Goal: Book appointment/travel/reservation

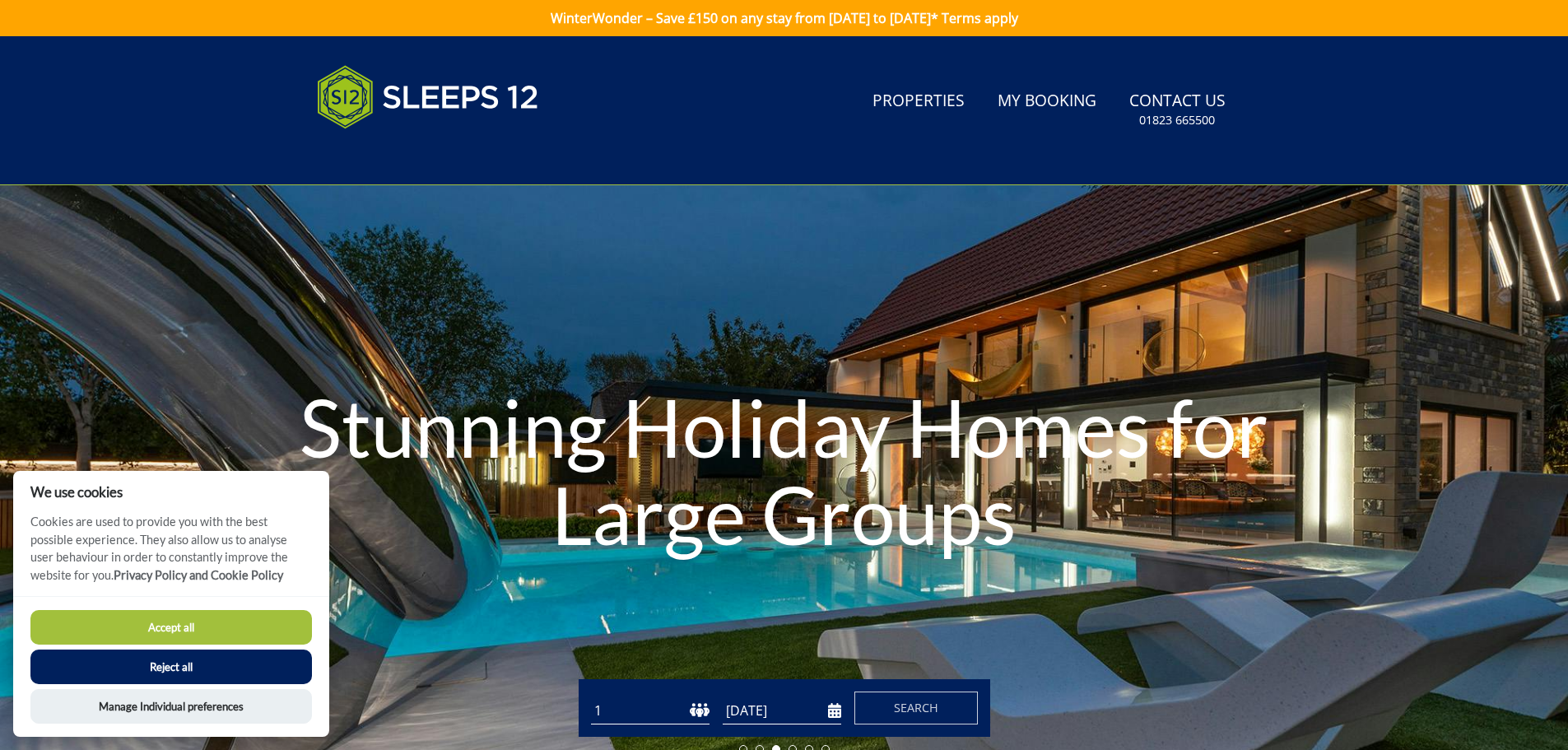
drag, startPoint x: 625, startPoint y: 714, endPoint x: 761, endPoint y: 718, distance: 136.1
click at [625, 714] on select "1 2 3 4 5 6 7 8 9 10 11 12 13 14 15 16 17 18 19 20 21 22 23 24 25 26 27 28 29 3…" at bounding box center [650, 711] width 119 height 27
select select "12"
click at [591, 697] on select "1 2 3 4 5 6 7 8 9 10 11 12 13 14 15 16 17 18 19 20 21 22 23 24 25 26 27 28 29 3…" at bounding box center [650, 711] width 119 height 27
click at [826, 712] on input "[DATE]" at bounding box center [782, 711] width 119 height 27
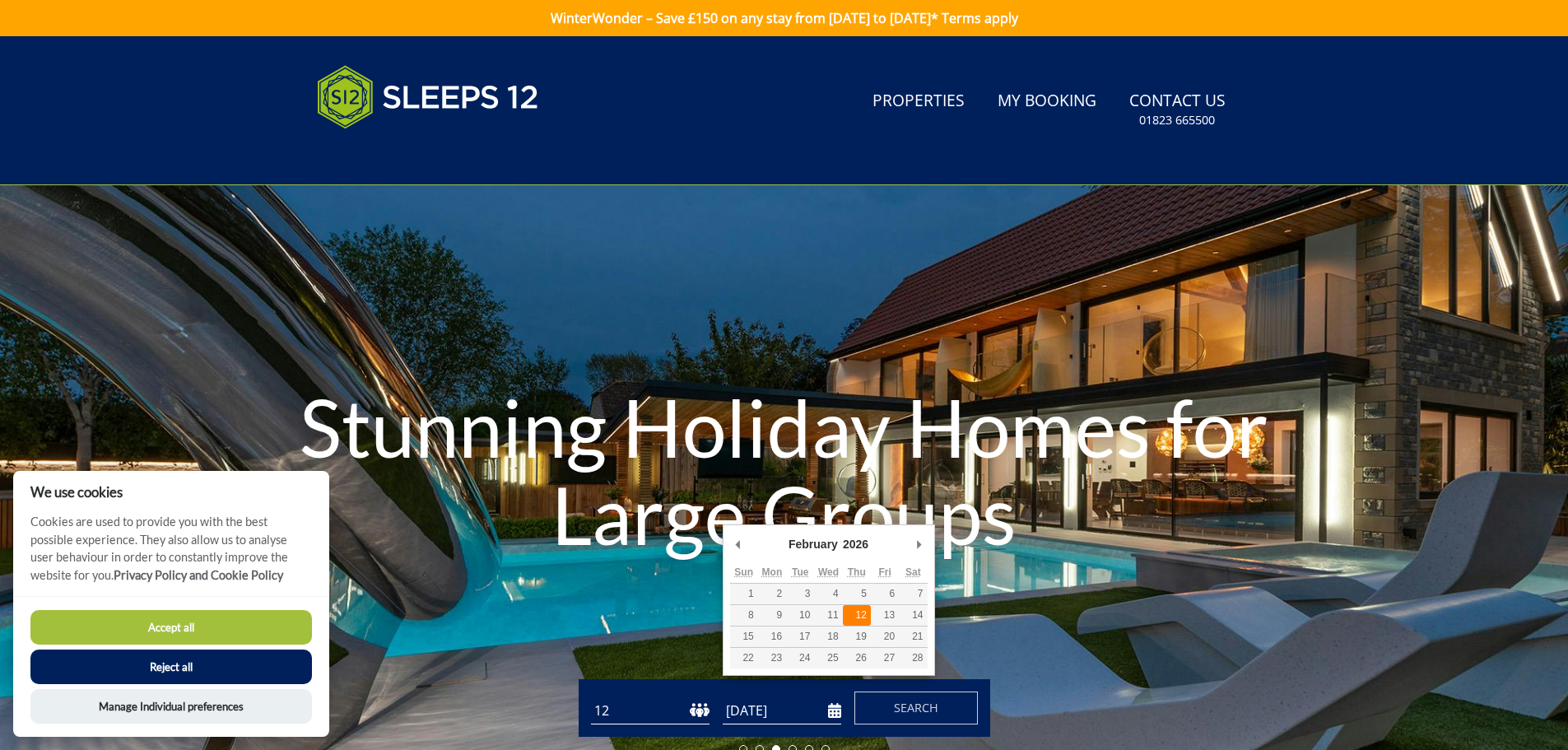
type input "12/02/2026"
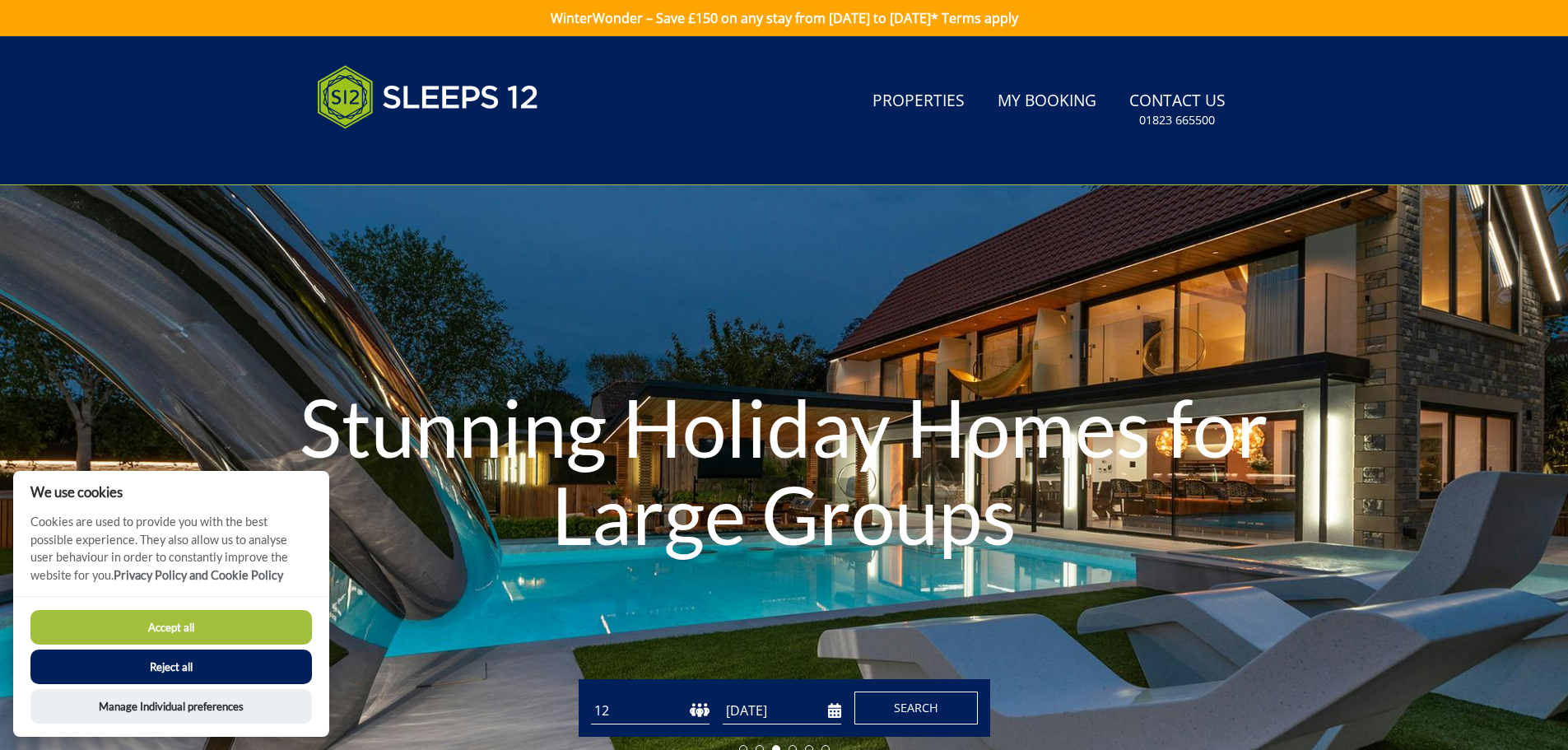
click at [909, 703] on span "Search" at bounding box center [916, 708] width 44 height 15
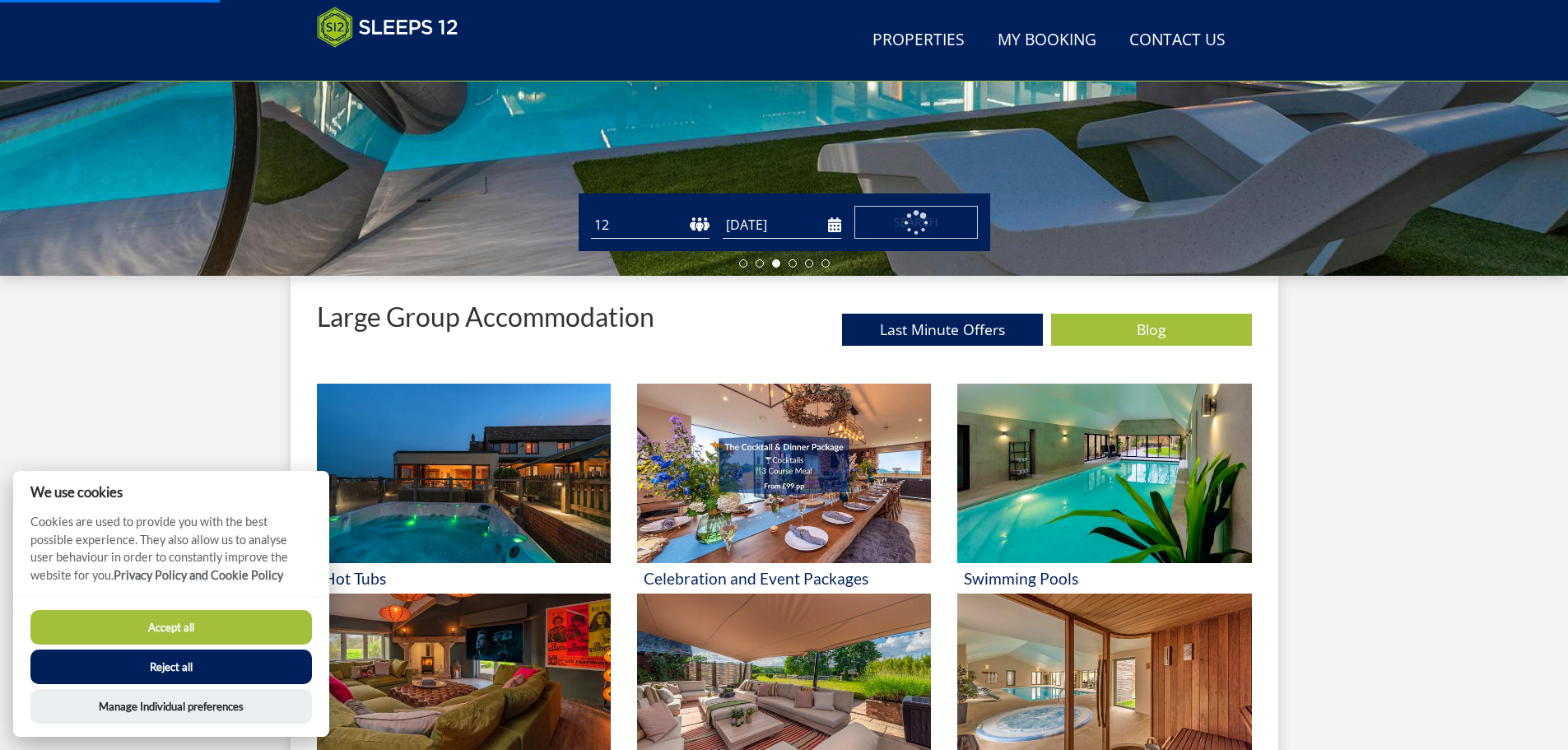
scroll to position [426, 0]
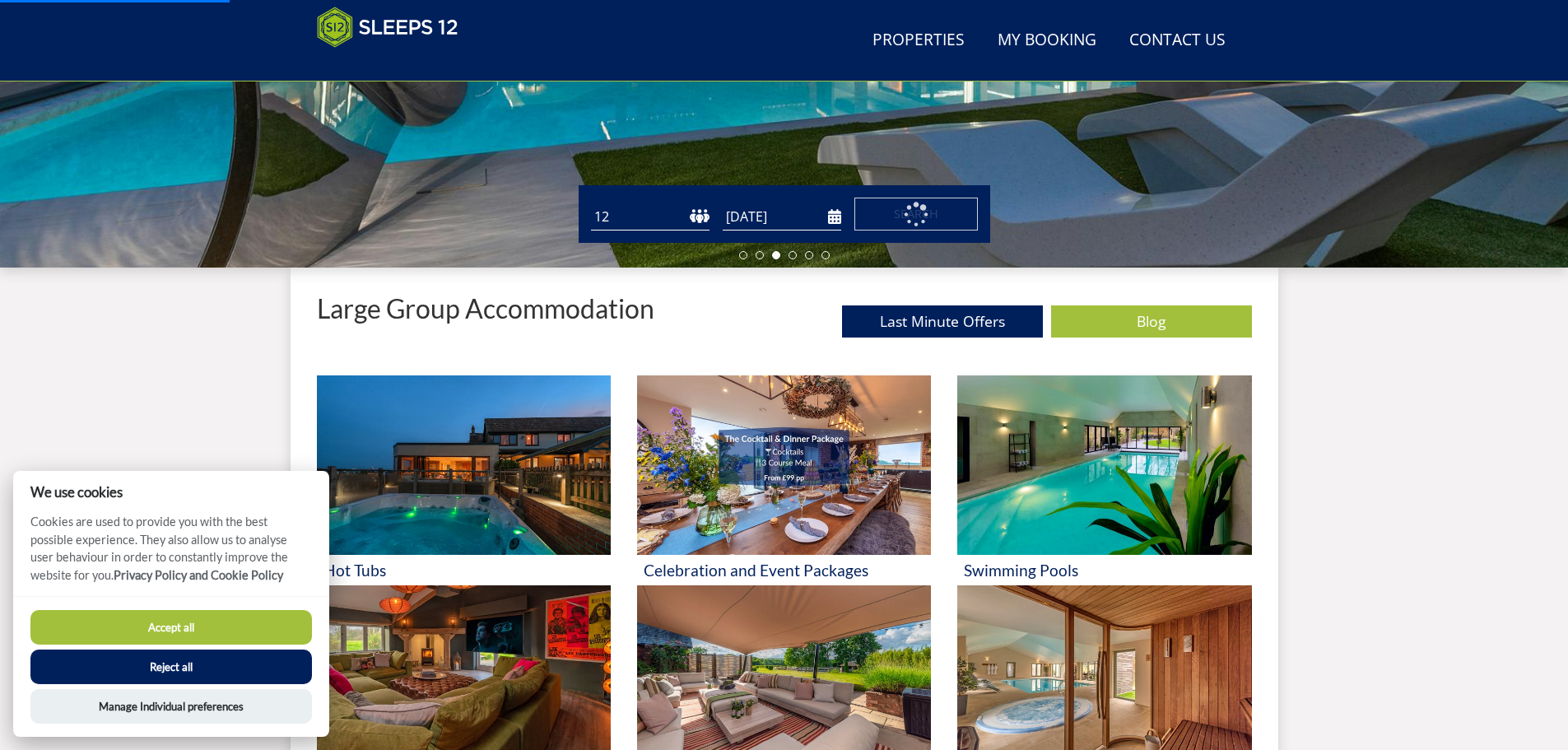
click at [170, 622] on button "Accept all" at bounding box center [171, 627] width 281 height 35
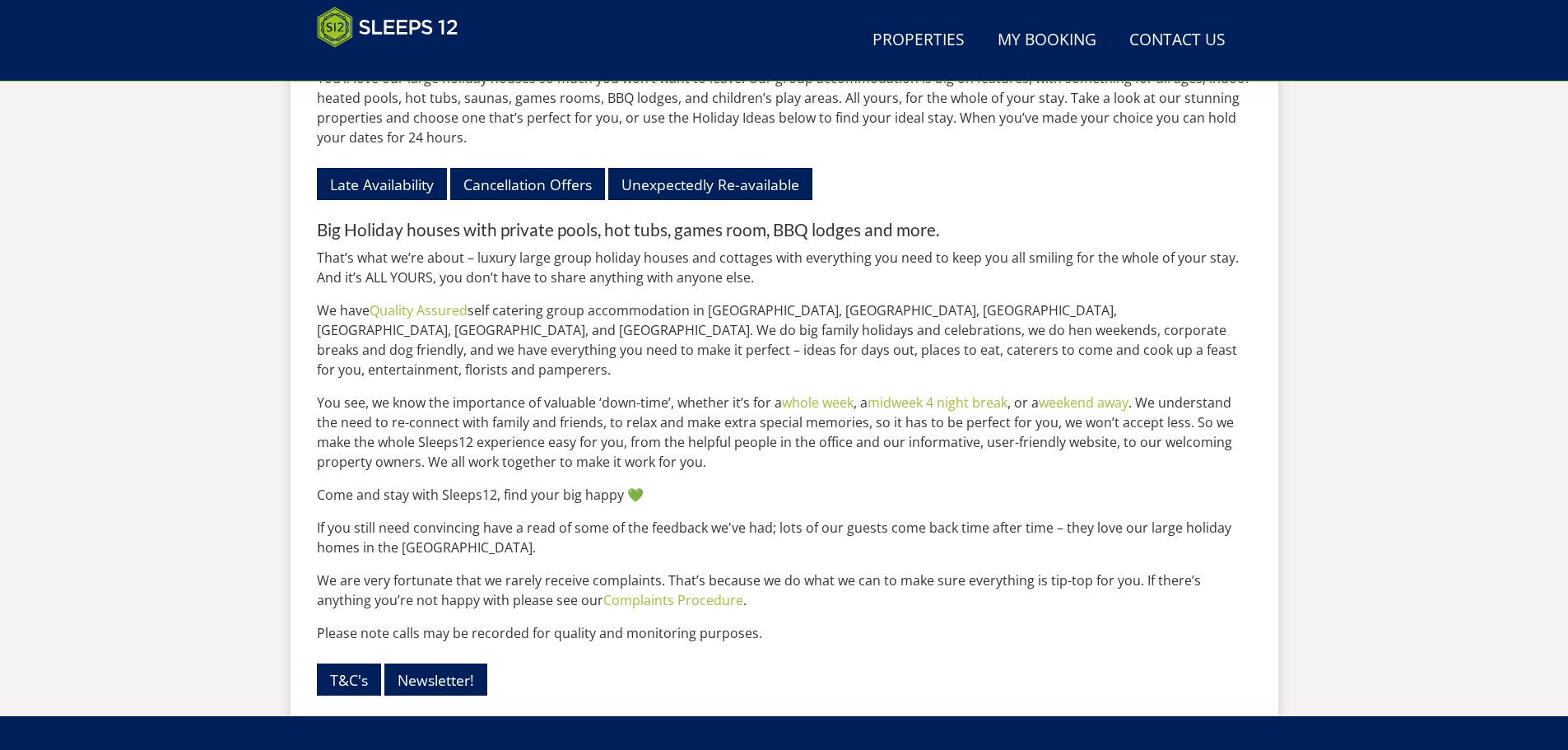
scroll to position [1908, 0]
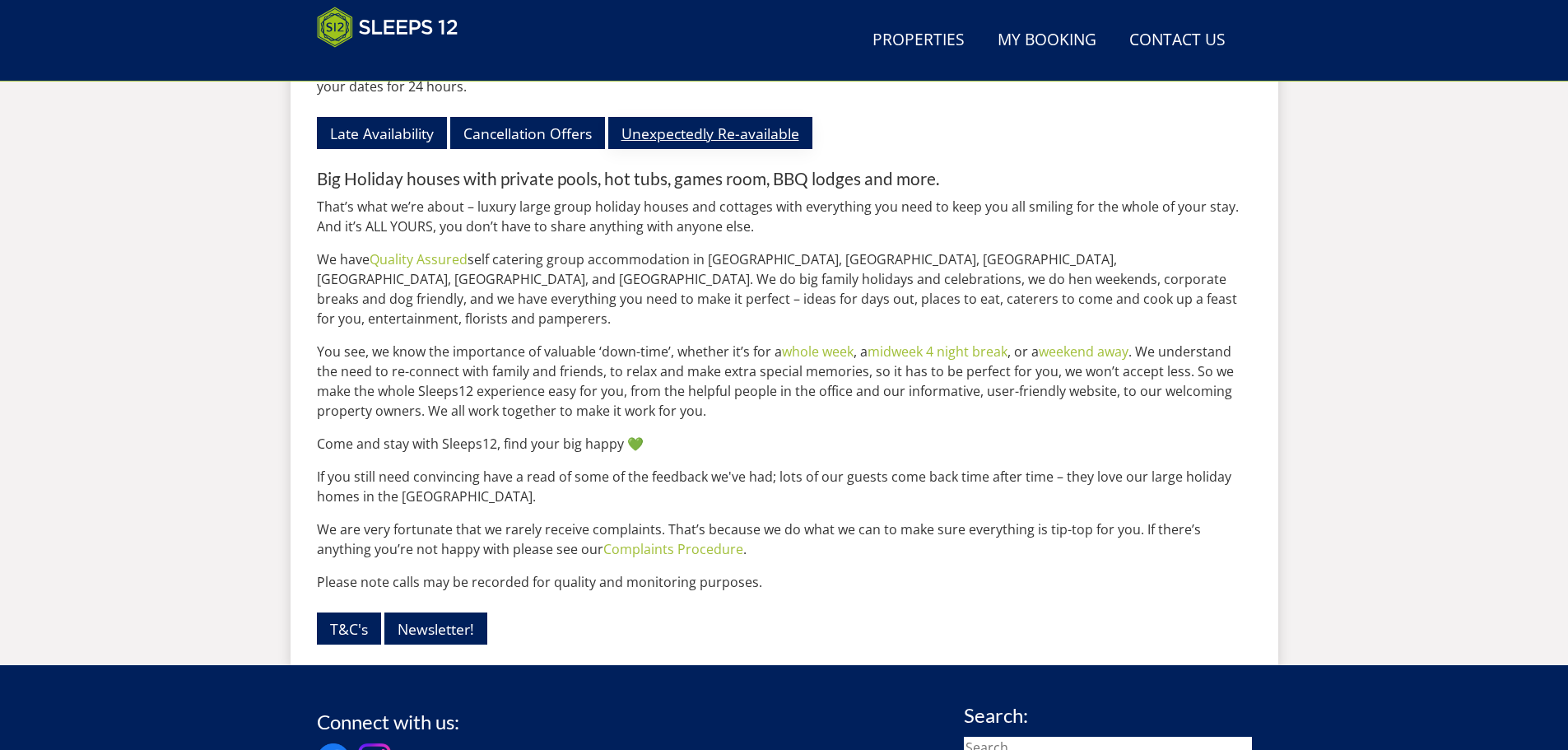
click at [653, 149] on link "Unexpectedly Re-available" at bounding box center [710, 133] width 204 height 32
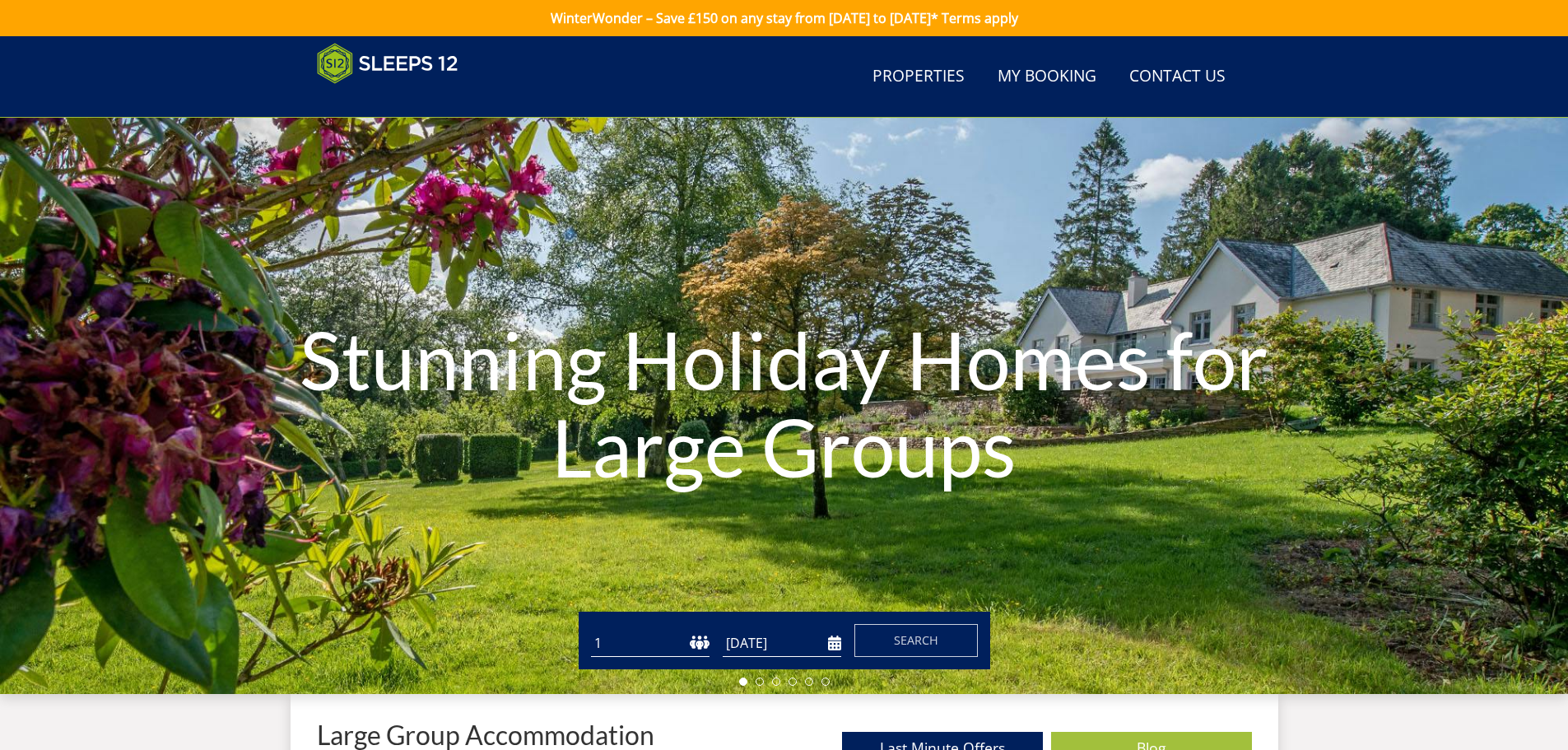
scroll to position [1908, 0]
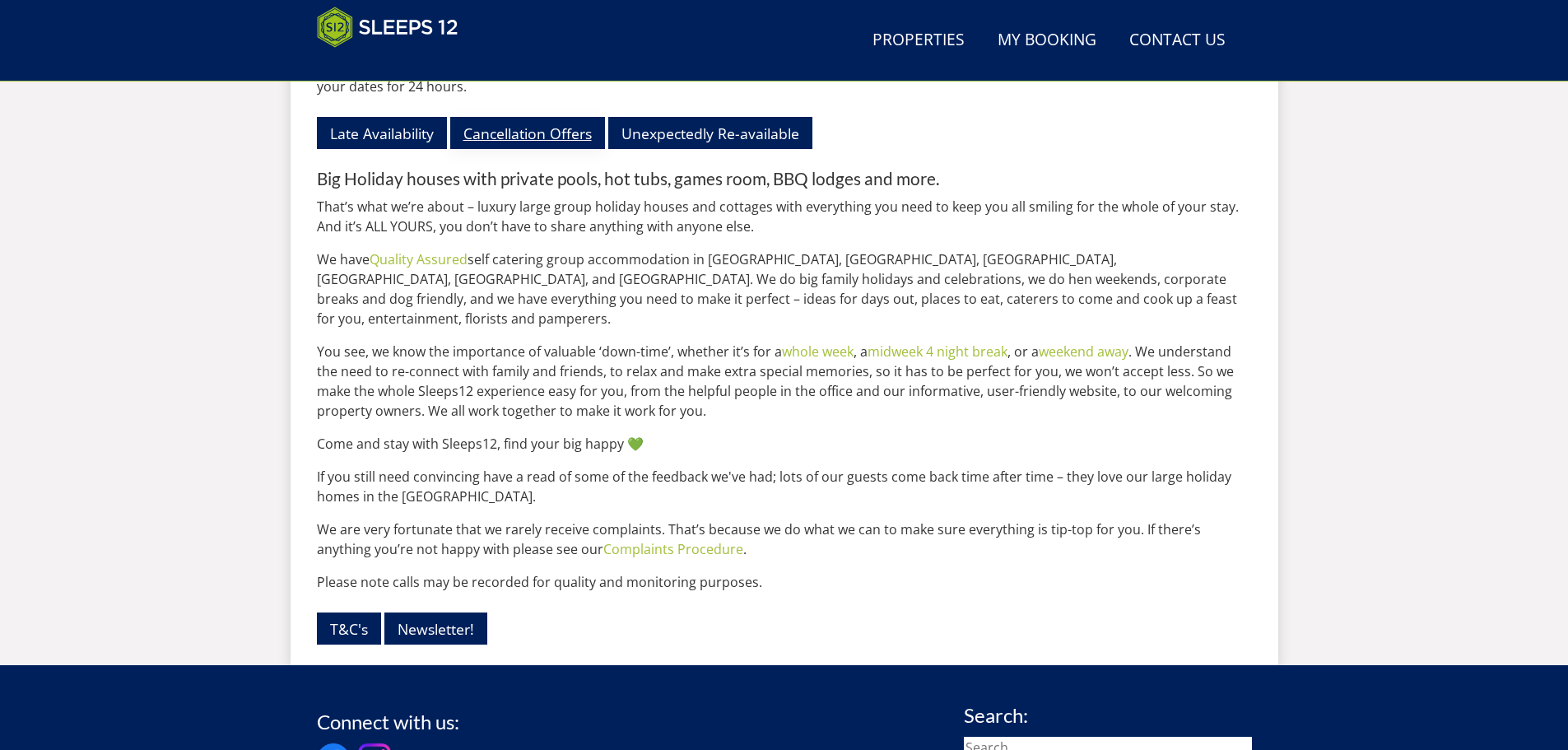
click at [492, 149] on link "Cancellation Offers" at bounding box center [527, 133] width 155 height 32
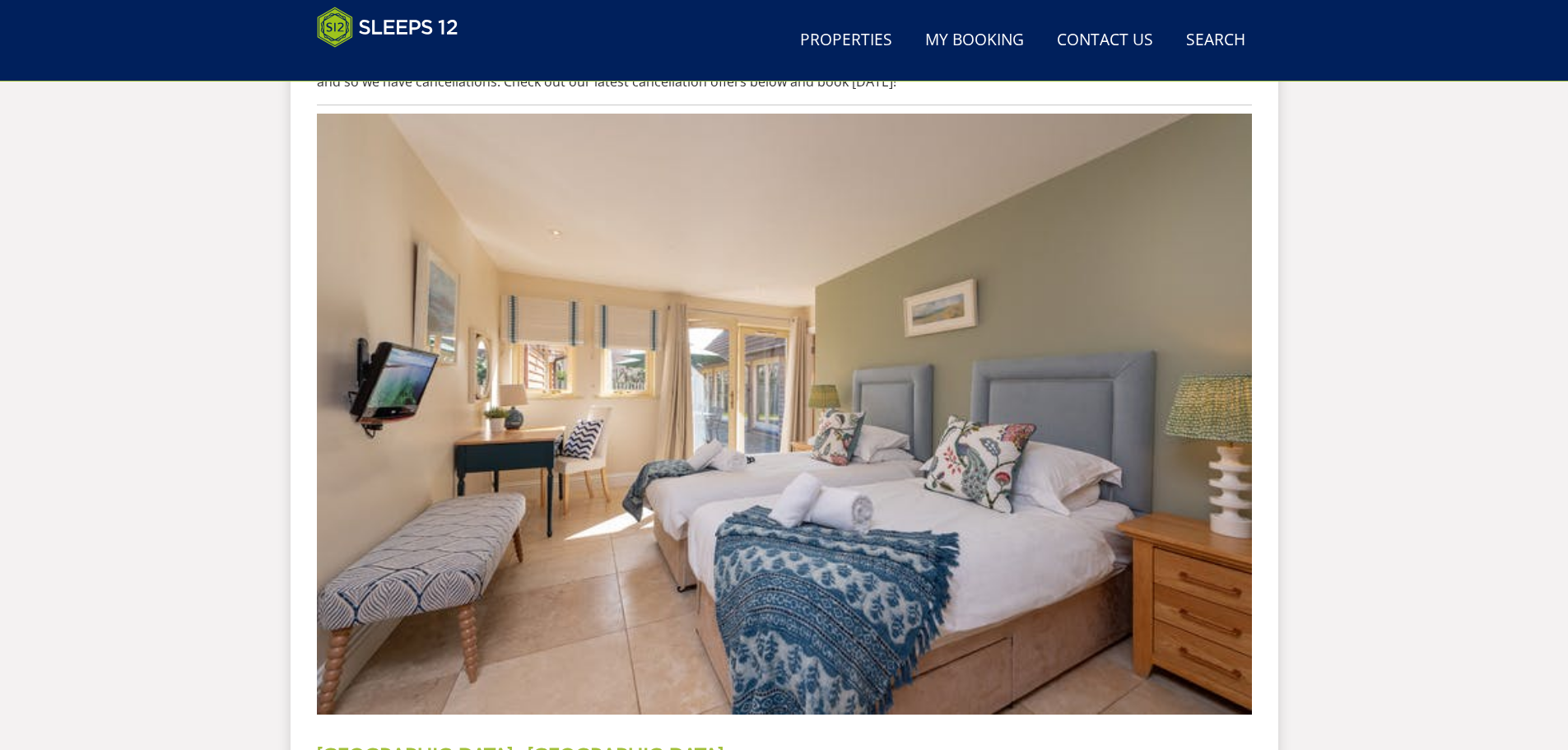
scroll to position [944, 0]
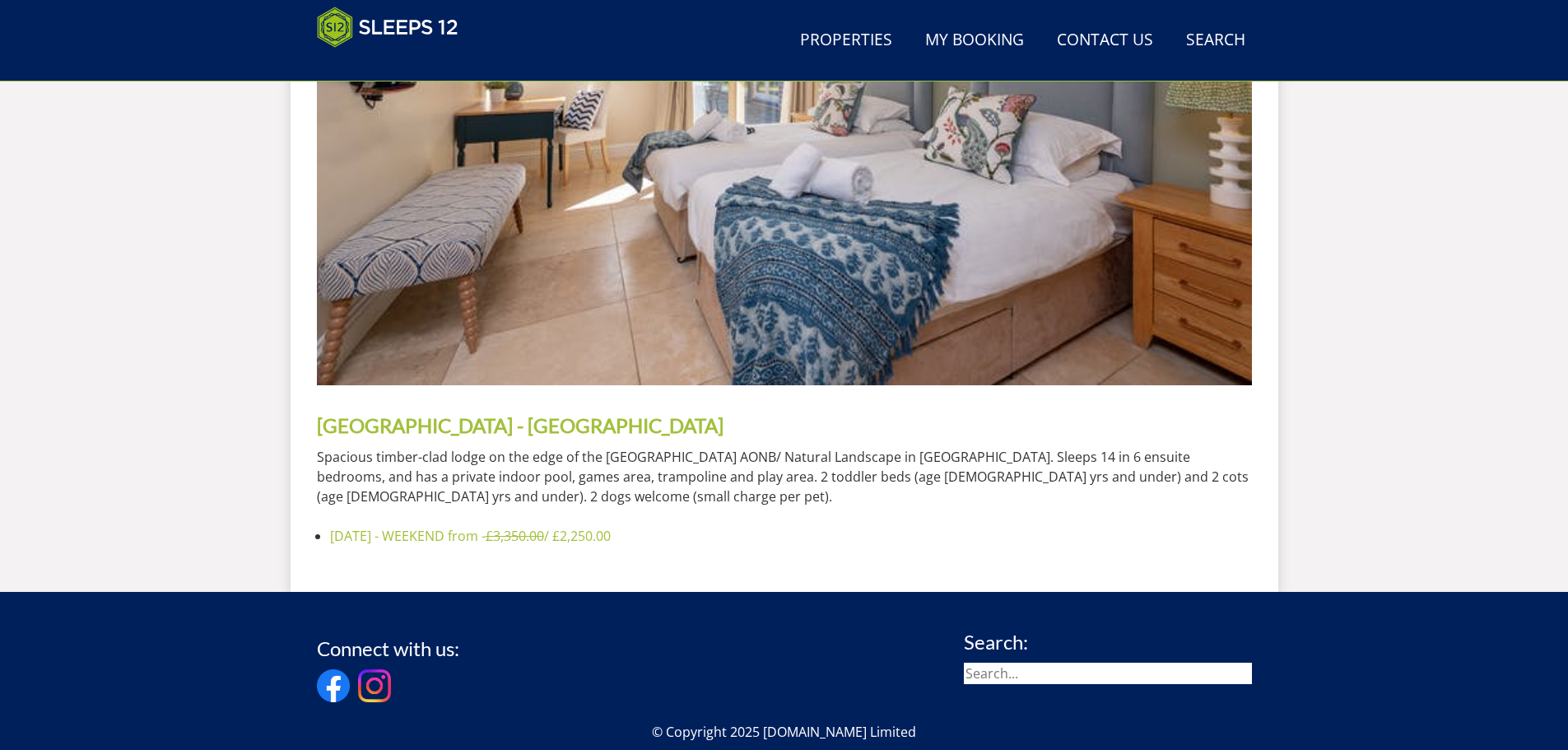
scroll to position [1908, 0]
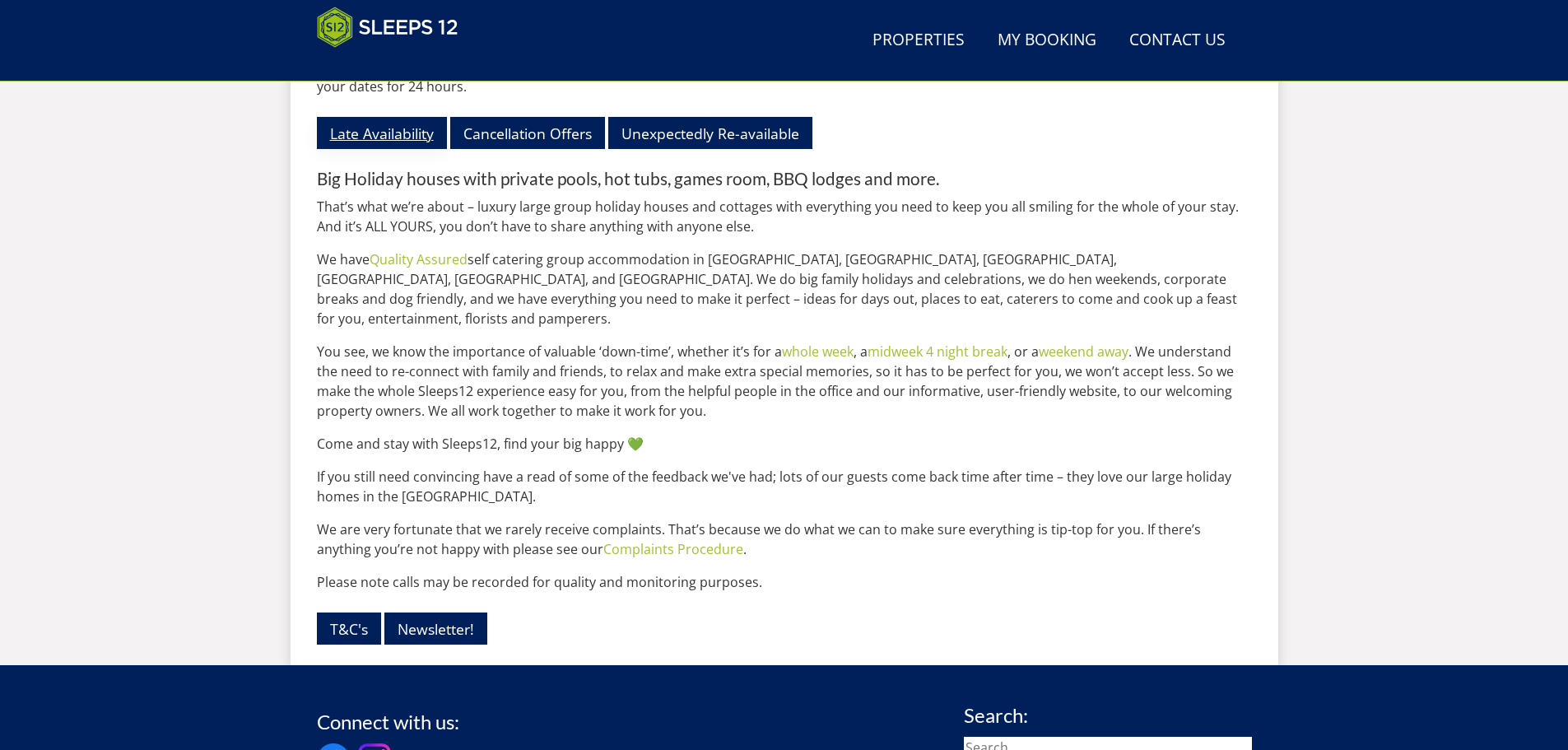
click at [370, 149] on link "Late Availability" at bounding box center [381, 133] width 130 height 32
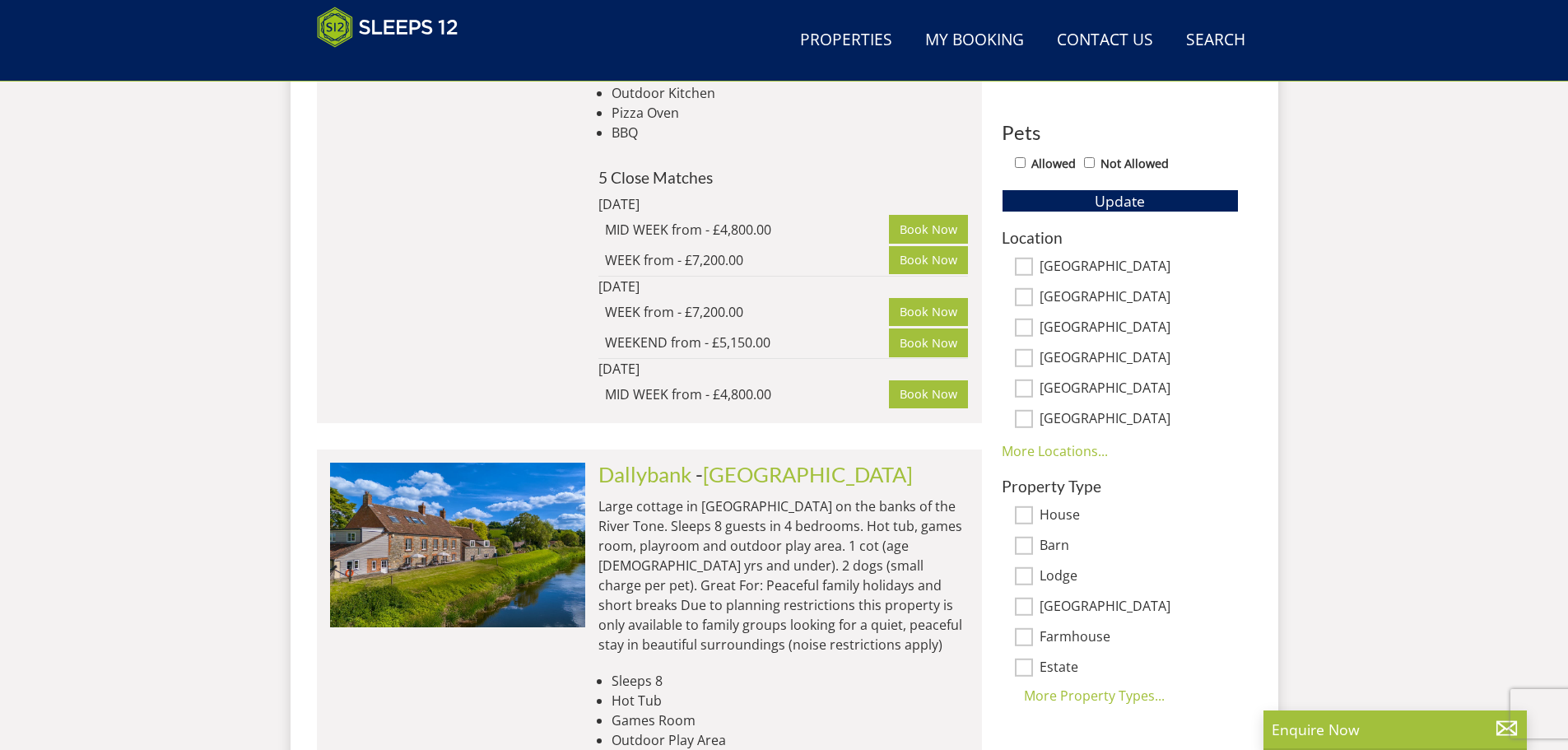
scroll to position [858, 0]
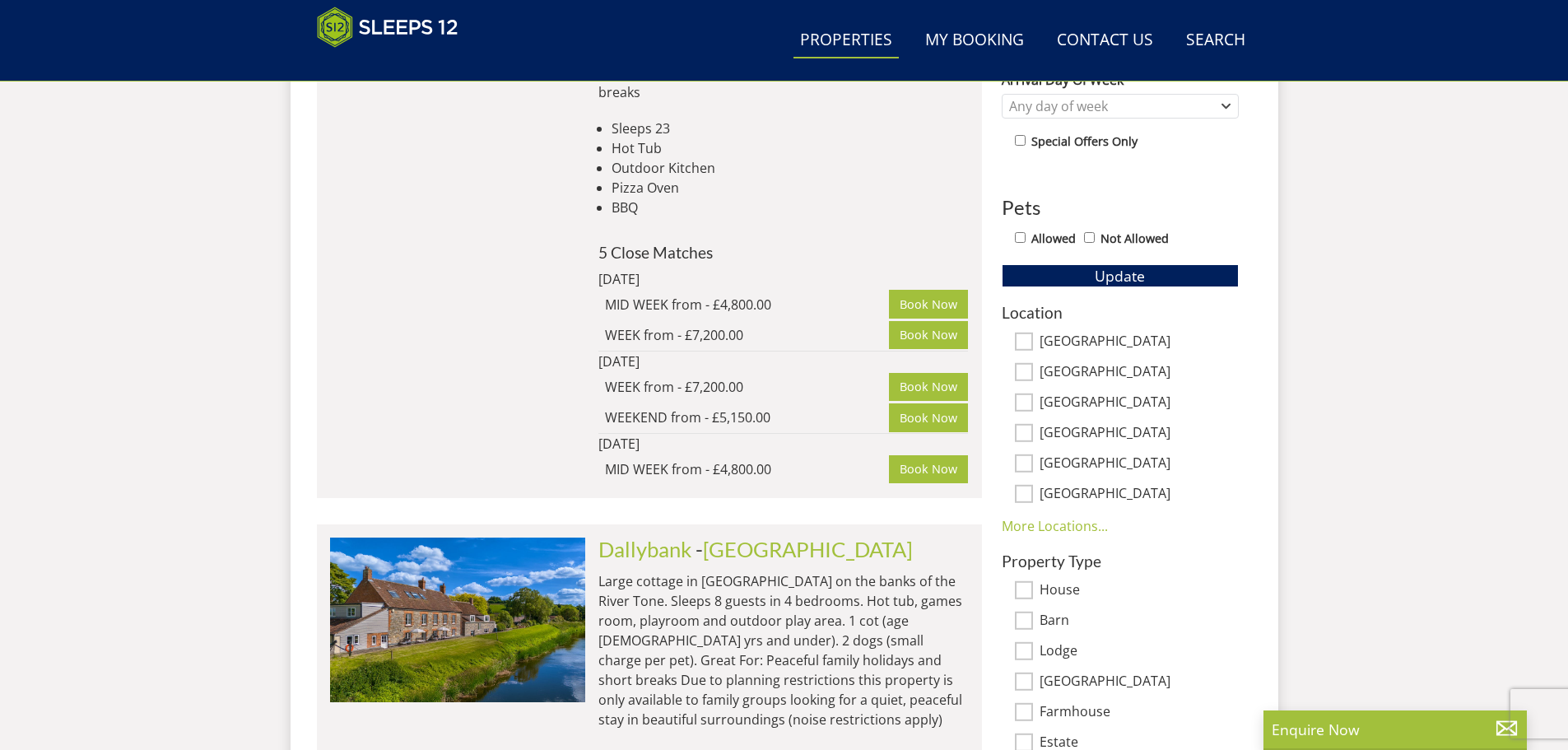
click at [837, 33] on link "Properties" at bounding box center [846, 41] width 105 height 37
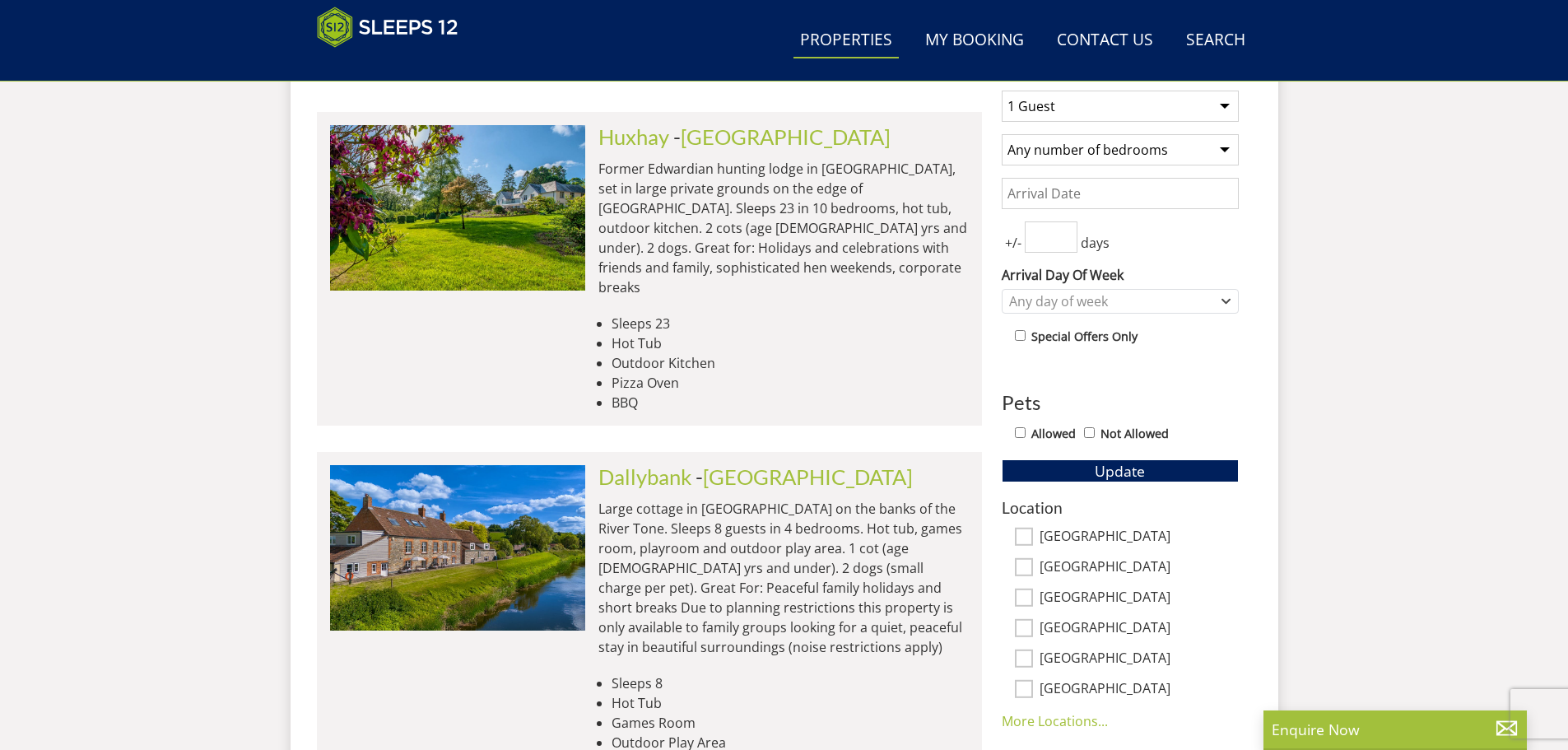
scroll to position [776, 0]
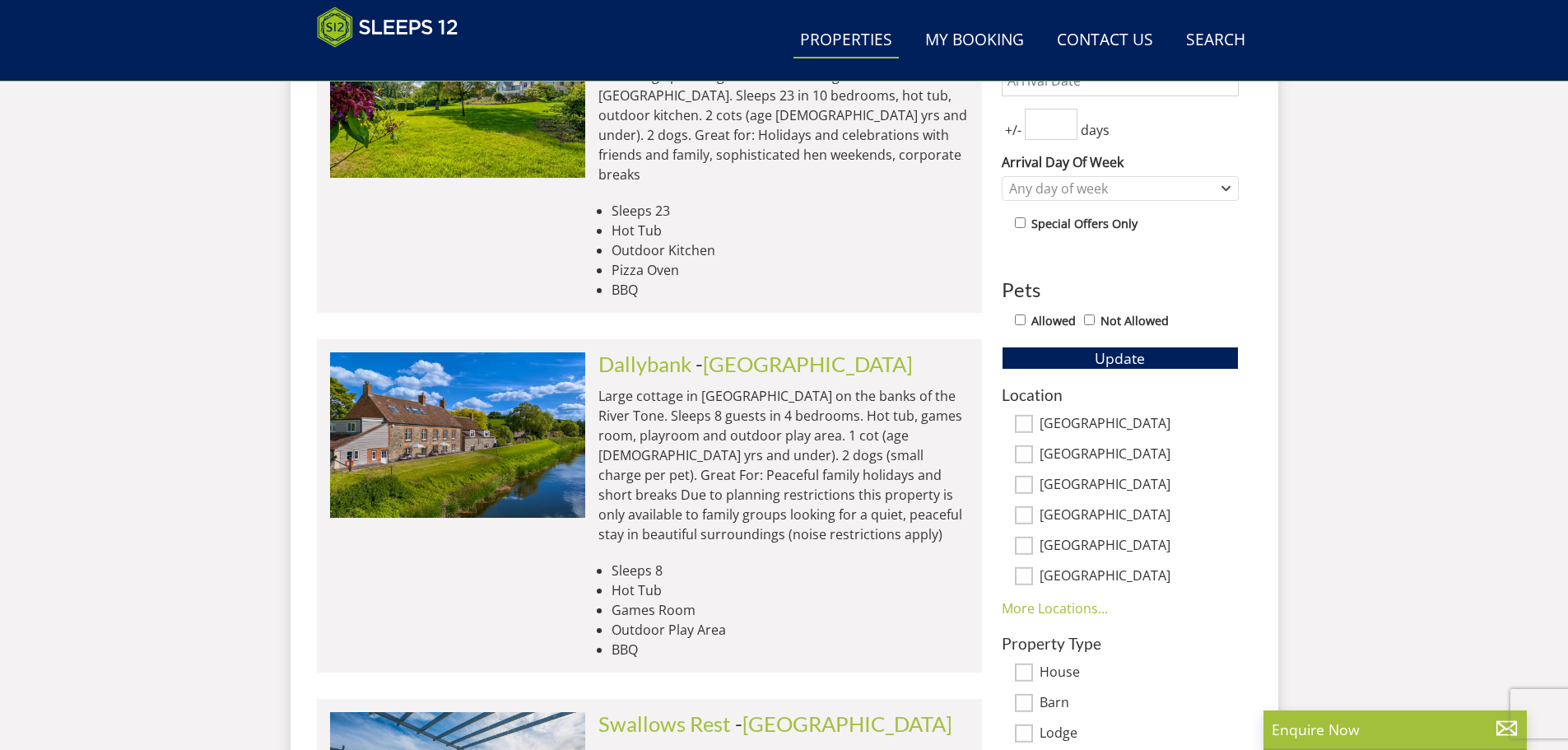
click at [1030, 460] on input "[GEOGRAPHIC_DATA]" at bounding box center [1024, 454] width 18 height 18
checkbox input "true"
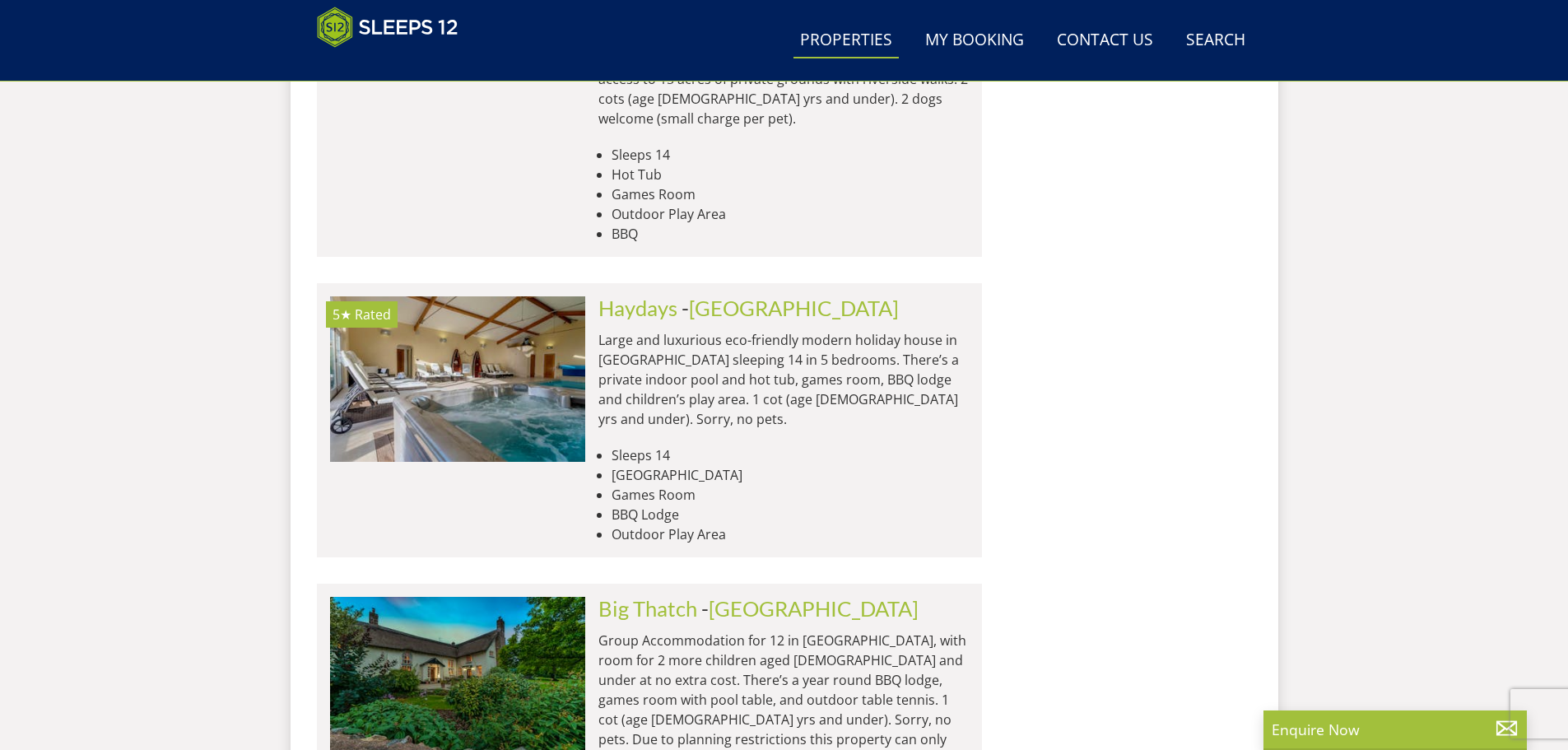
scroll to position [3658, 0]
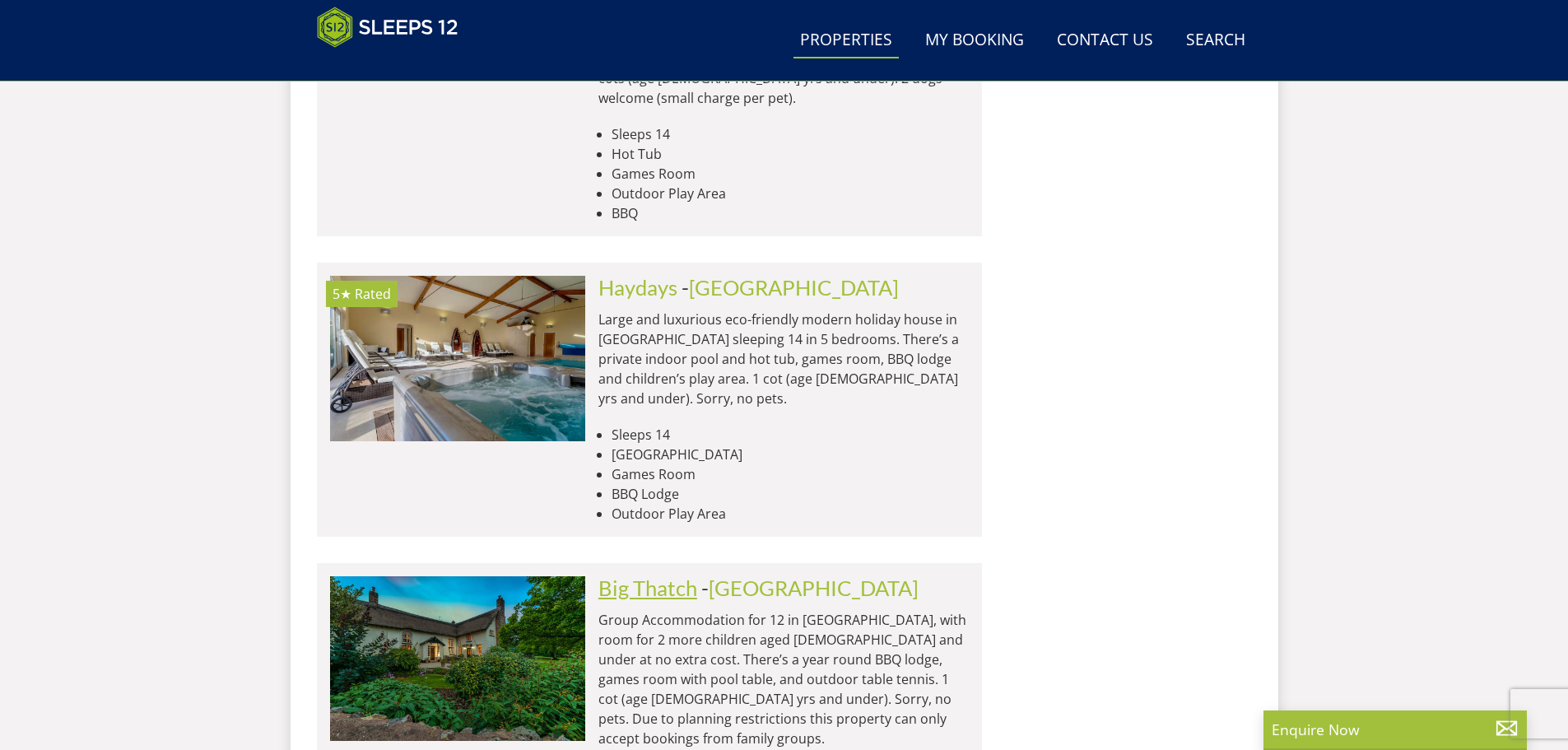
click at [664, 575] on link "Big Thatch" at bounding box center [648, 587] width 99 height 25
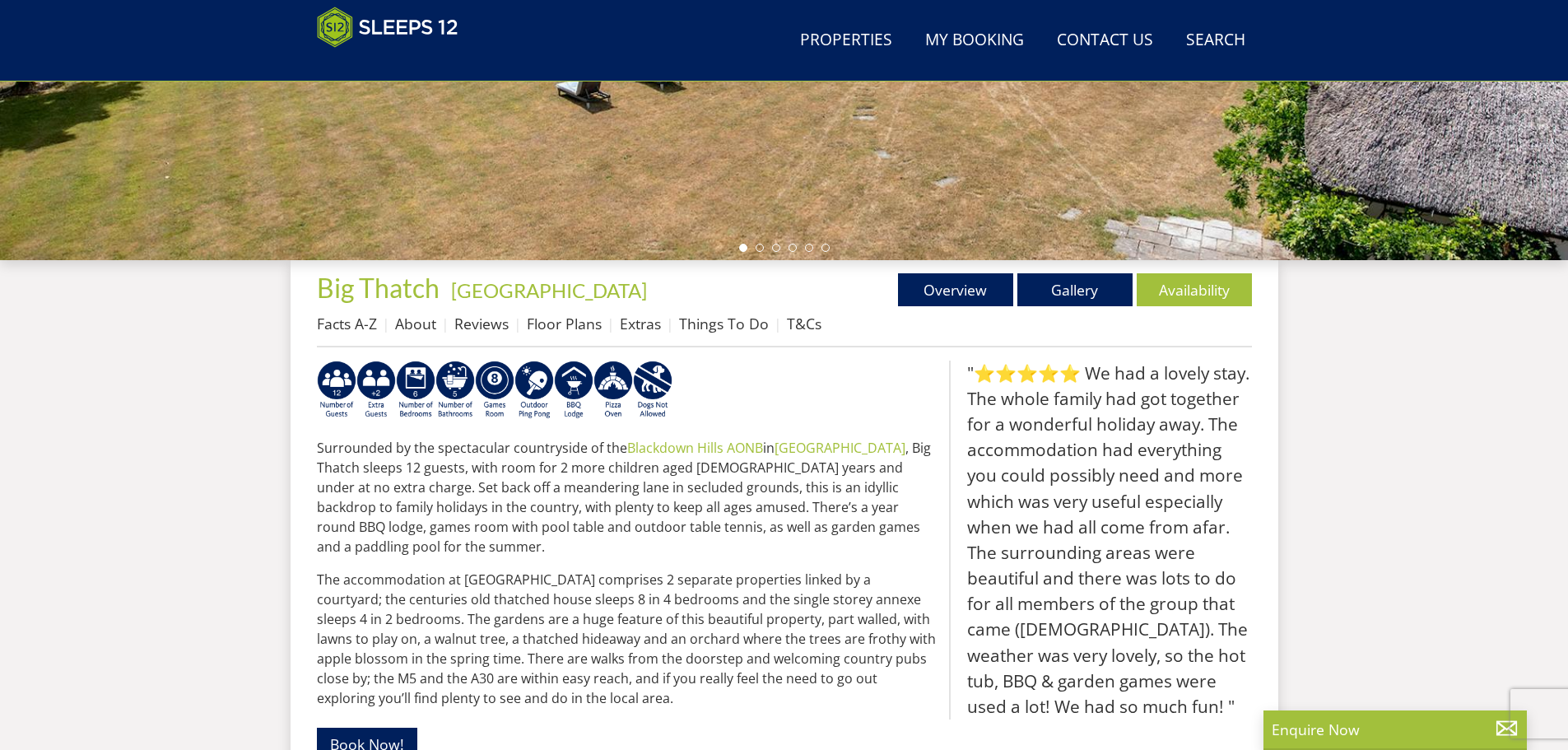
scroll to position [443, 0]
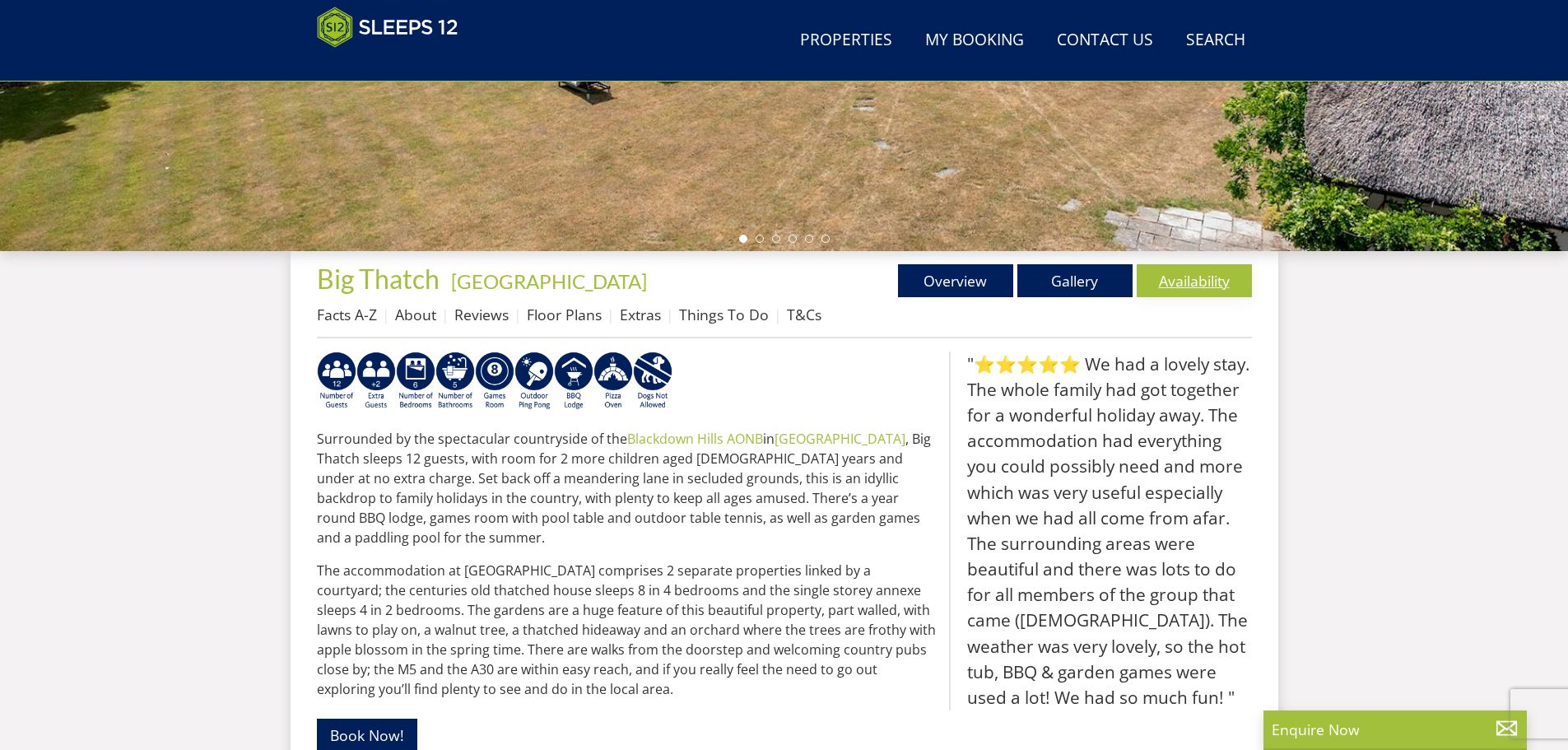
click at [1165, 288] on link "Availability" at bounding box center [1194, 281] width 115 height 33
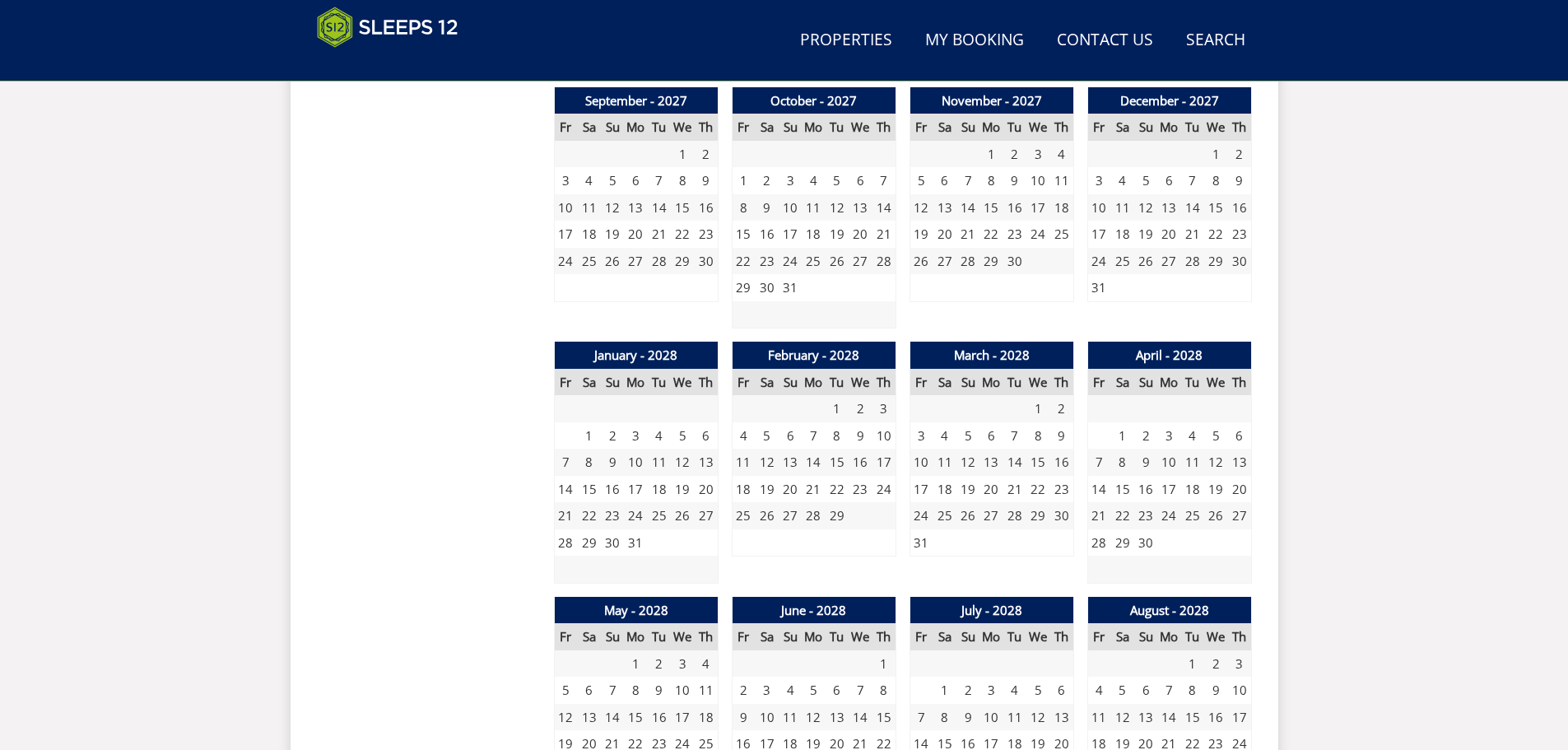
scroll to position [2171, 0]
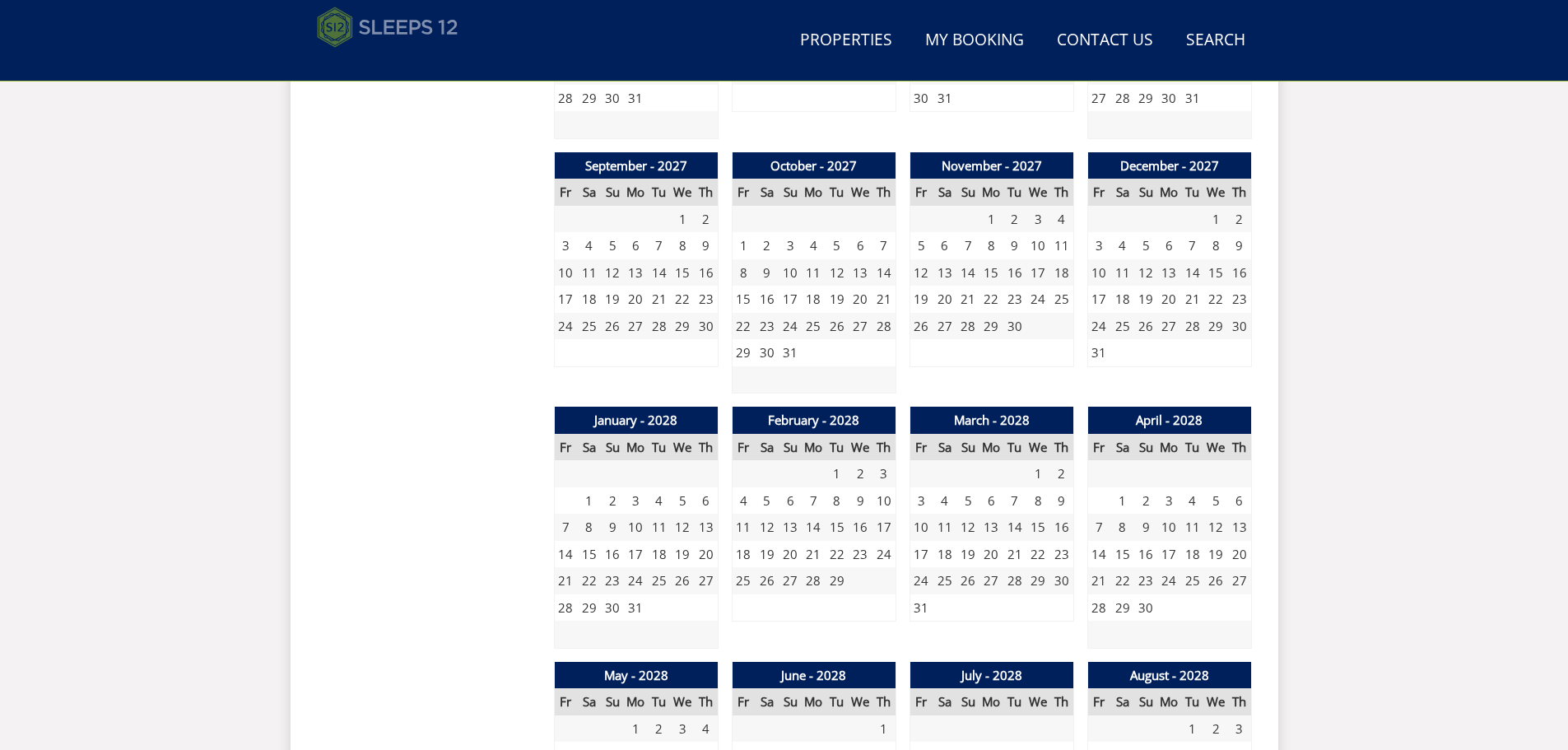
click at [351, 27] on img at bounding box center [387, 27] width 142 height 42
